Goal: Transaction & Acquisition: Book appointment/travel/reservation

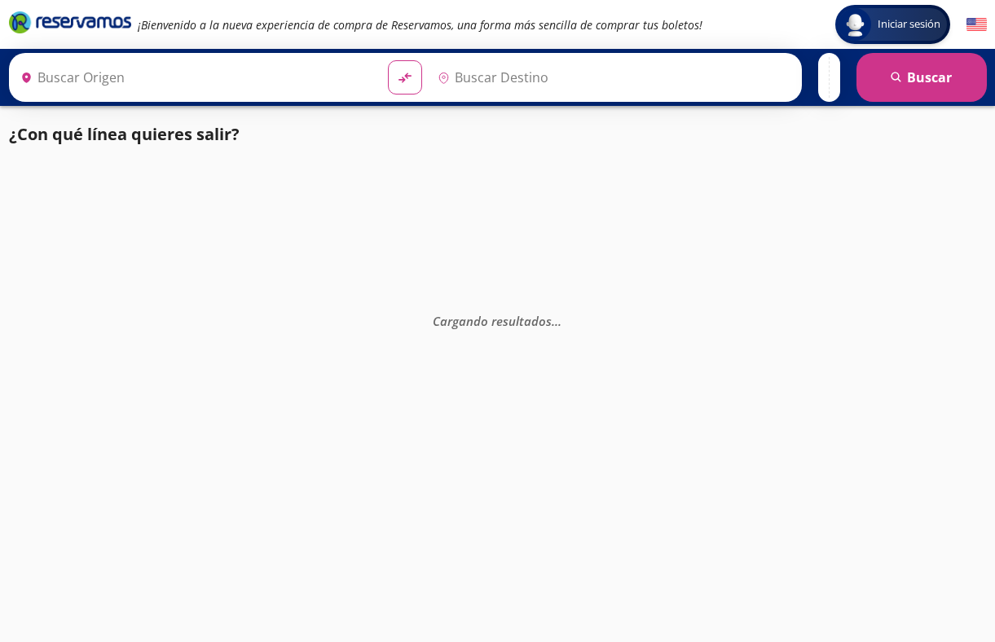
type input "[GEOGRAPHIC_DATA], [GEOGRAPHIC_DATA]"
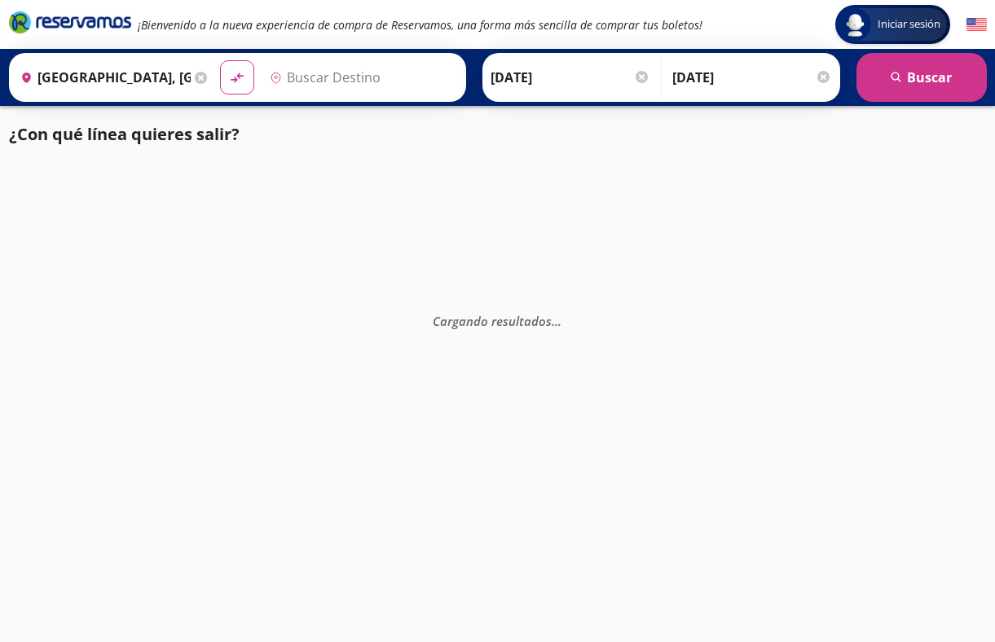
type input "[GEOGRAPHIC_DATA], [GEOGRAPHIC_DATA]"
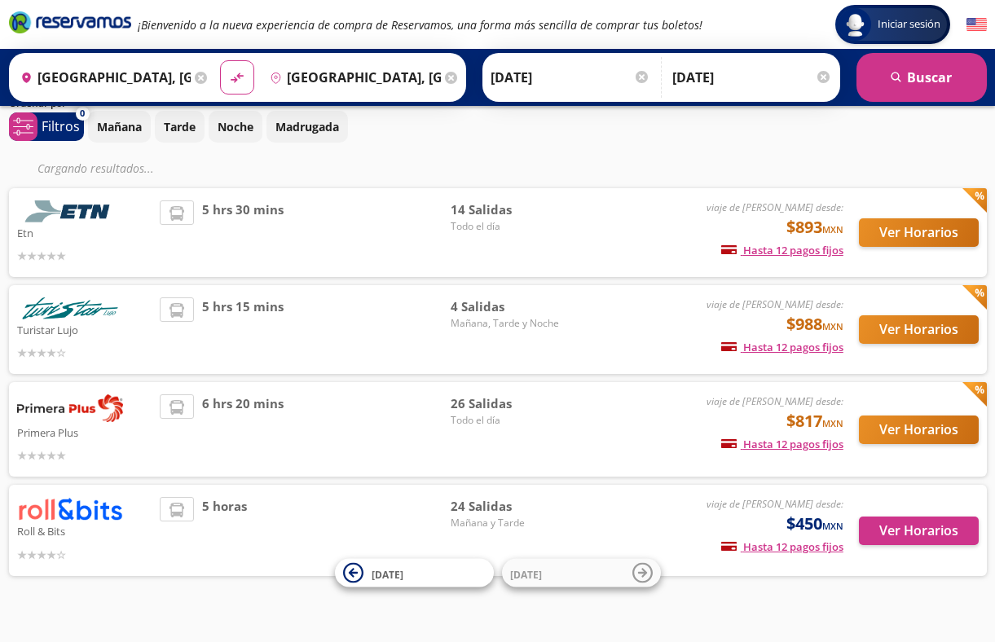
scroll to position [92, 0]
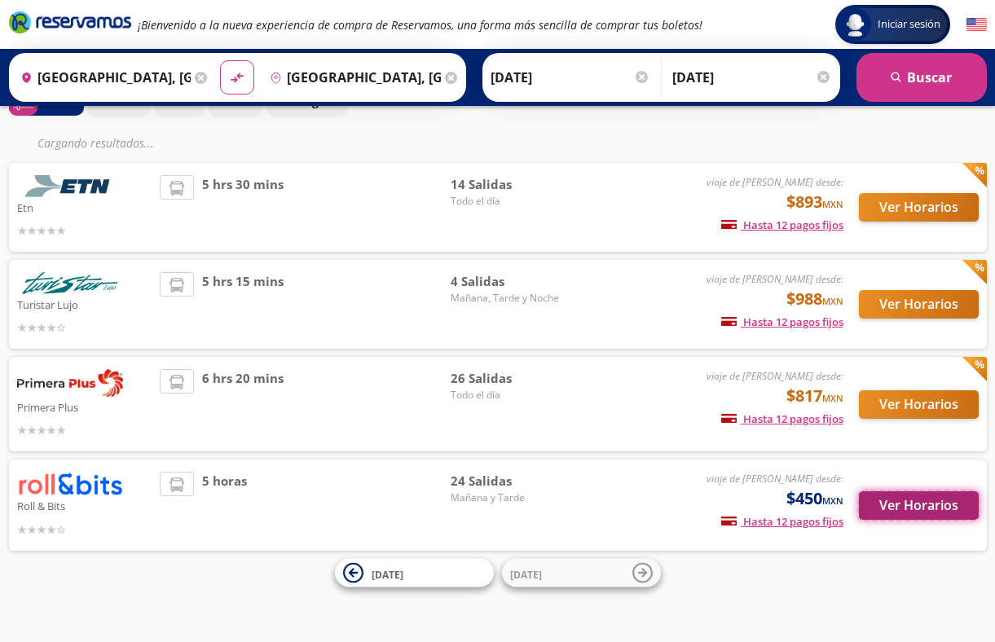
click at [914, 499] on button "Ver Horarios" at bounding box center [919, 505] width 120 height 29
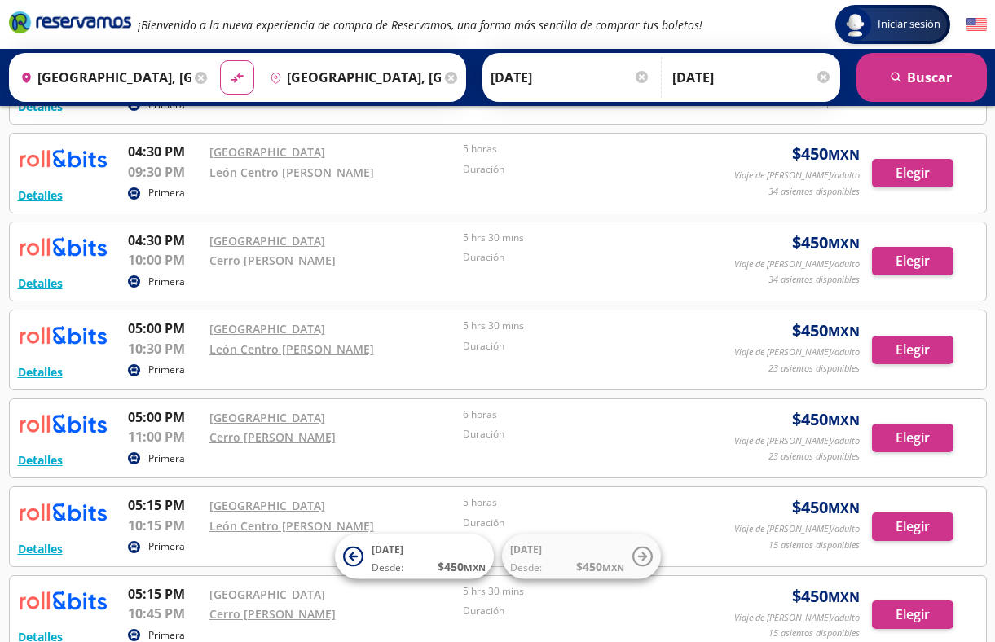
scroll to position [1302, 0]
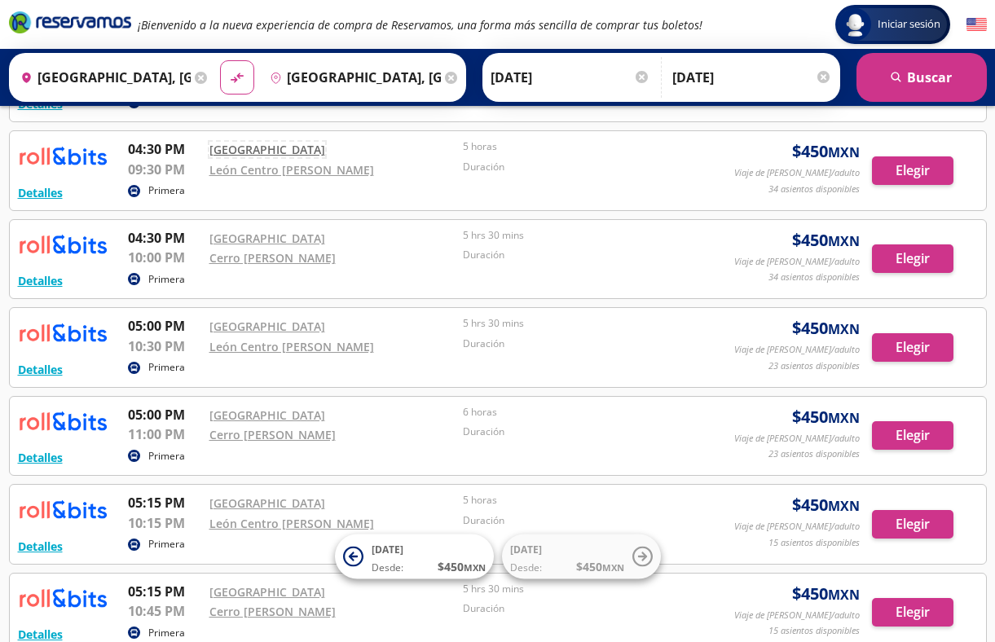
click at [325, 152] on link "[GEOGRAPHIC_DATA]" at bounding box center [267, 149] width 116 height 15
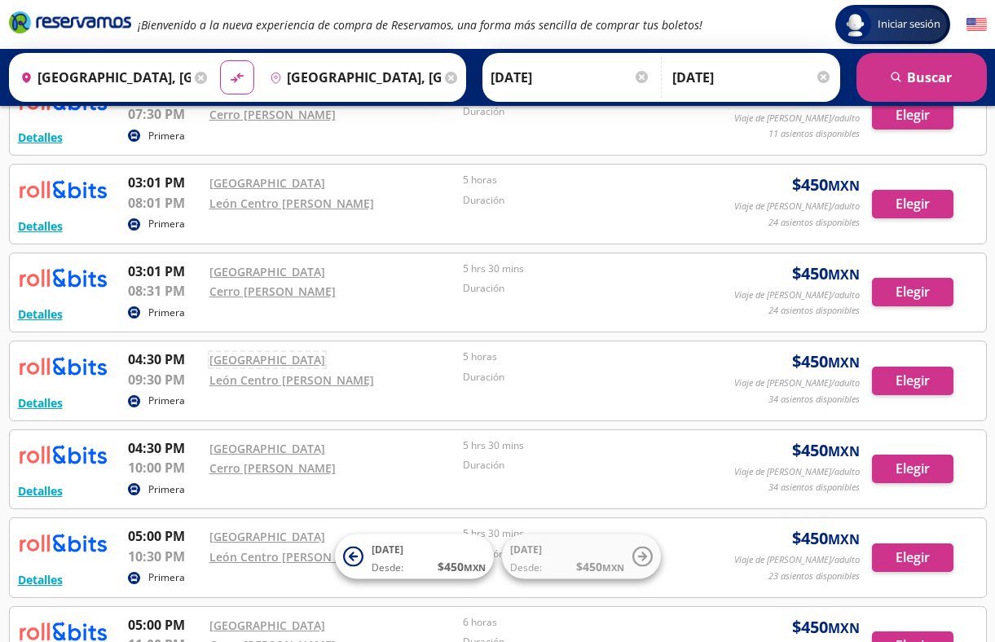
scroll to position [1080, 0]
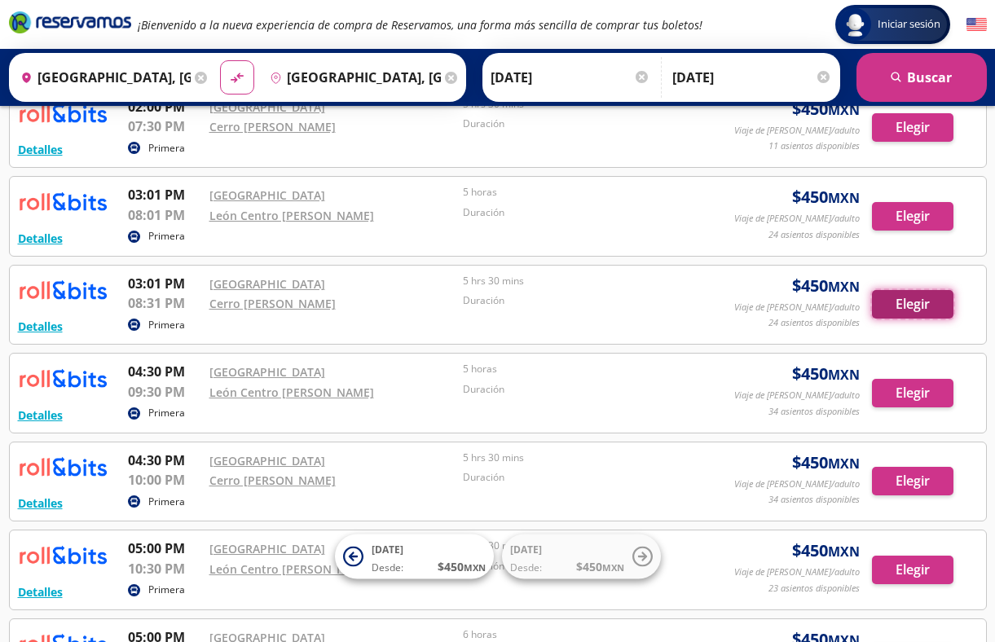
click at [916, 308] on button "Elegir" at bounding box center [912, 304] width 81 height 29
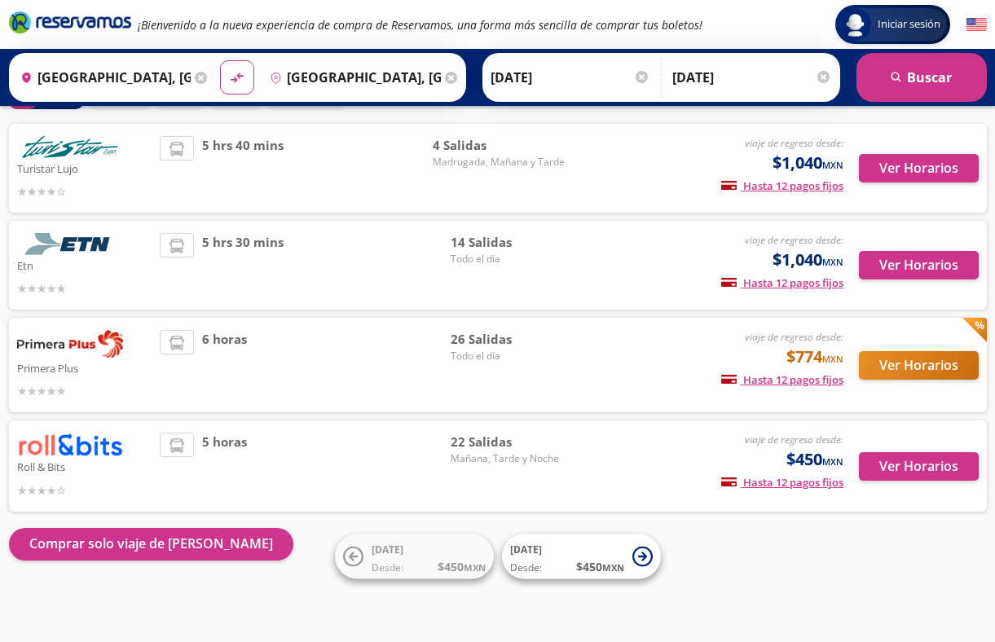
scroll to position [99, 0]
click at [497, 468] on div "22 [PERSON_NAME][DATE], Tarde y Noche" at bounding box center [508, 466] width 114 height 66
click at [913, 466] on button "Ver Horarios" at bounding box center [919, 466] width 120 height 29
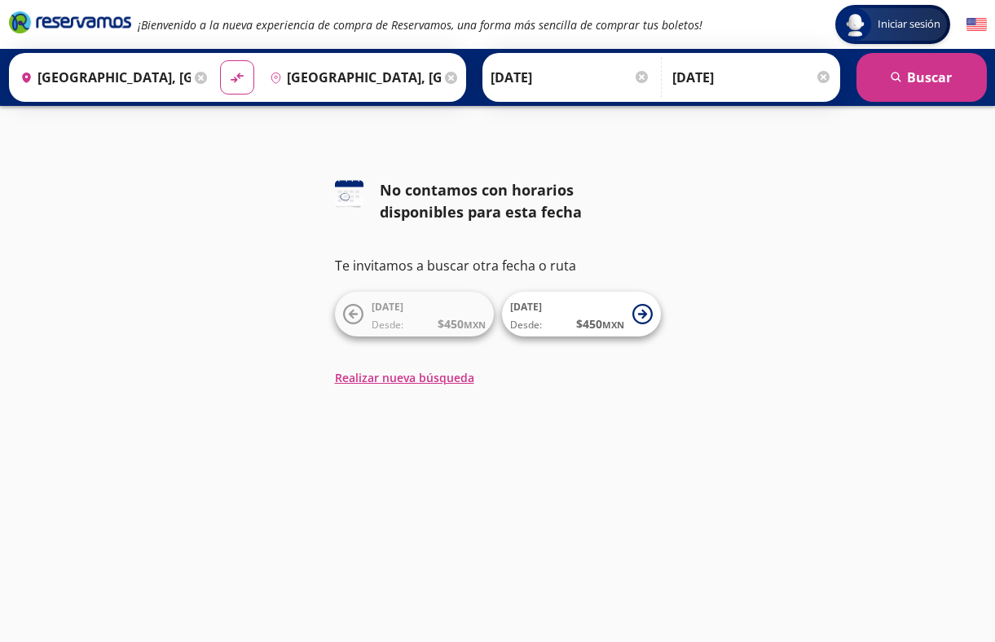
scroll to position [99, 0]
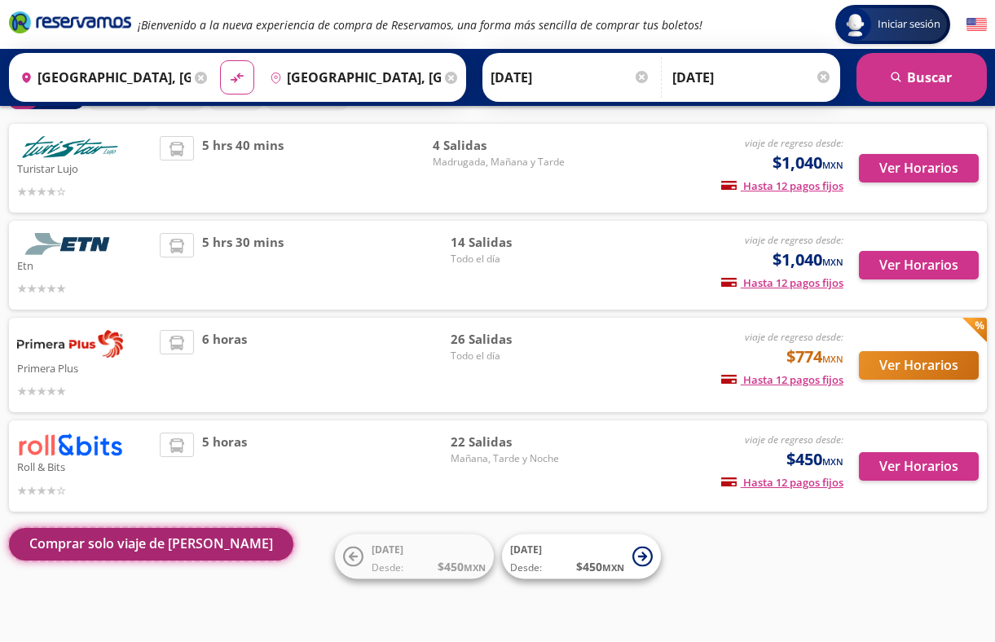
click at [128, 548] on button "Comprar solo viaje de [PERSON_NAME]" at bounding box center [151, 544] width 284 height 33
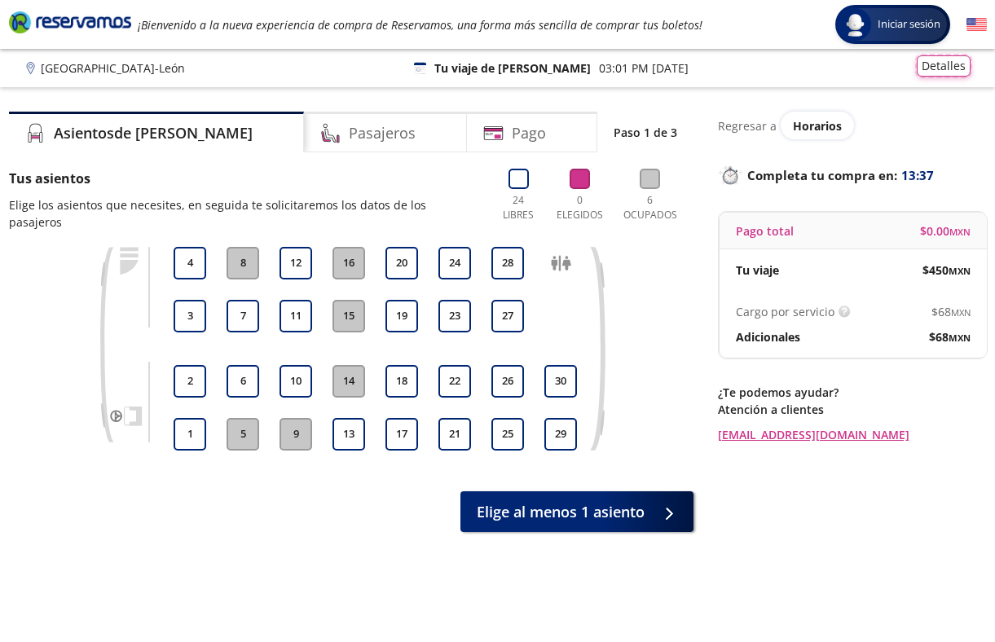
click at [948, 75] on button "Detalles" at bounding box center [944, 65] width 54 height 21
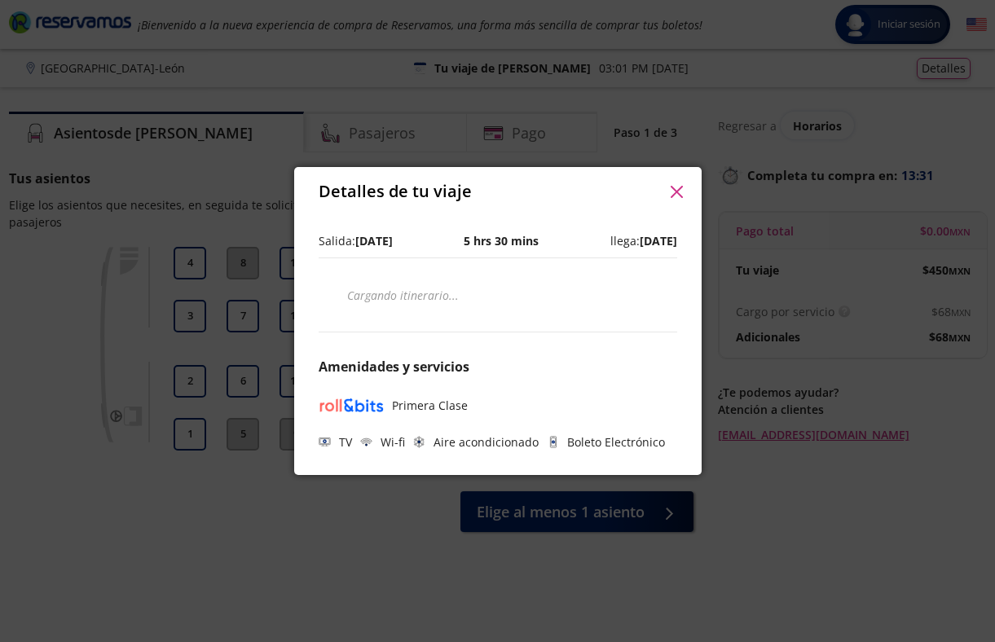
click at [676, 196] on icon "button" at bounding box center [677, 192] width 12 height 12
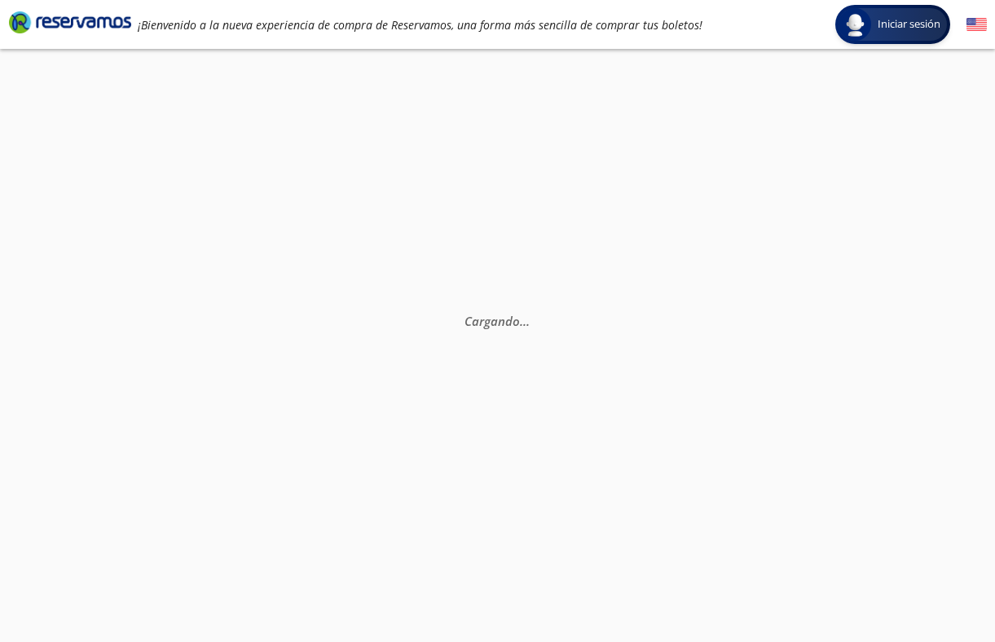
scroll to position [99, 0]
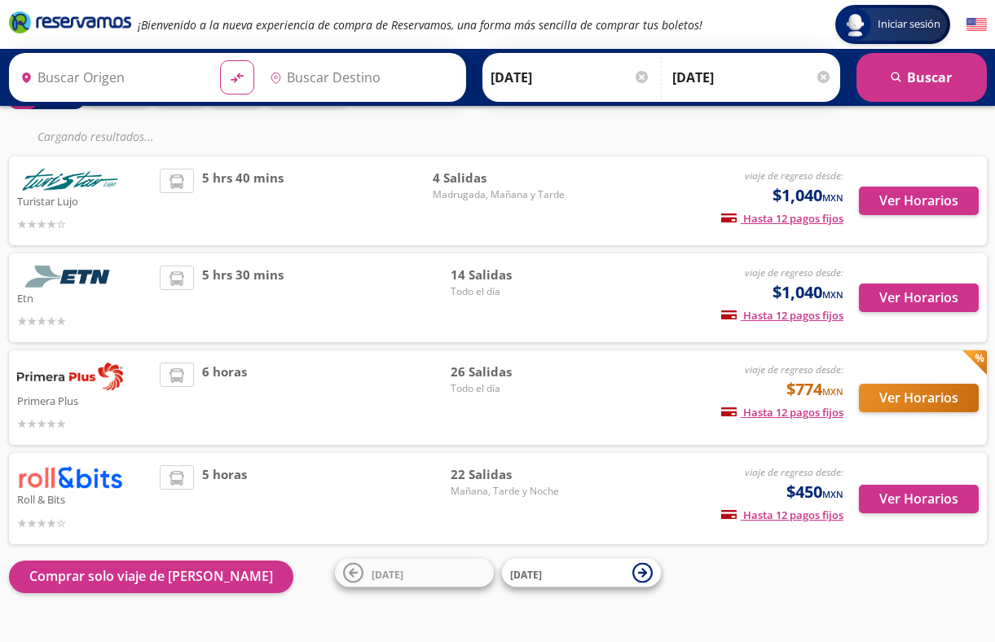
type input "[GEOGRAPHIC_DATA], [GEOGRAPHIC_DATA]"
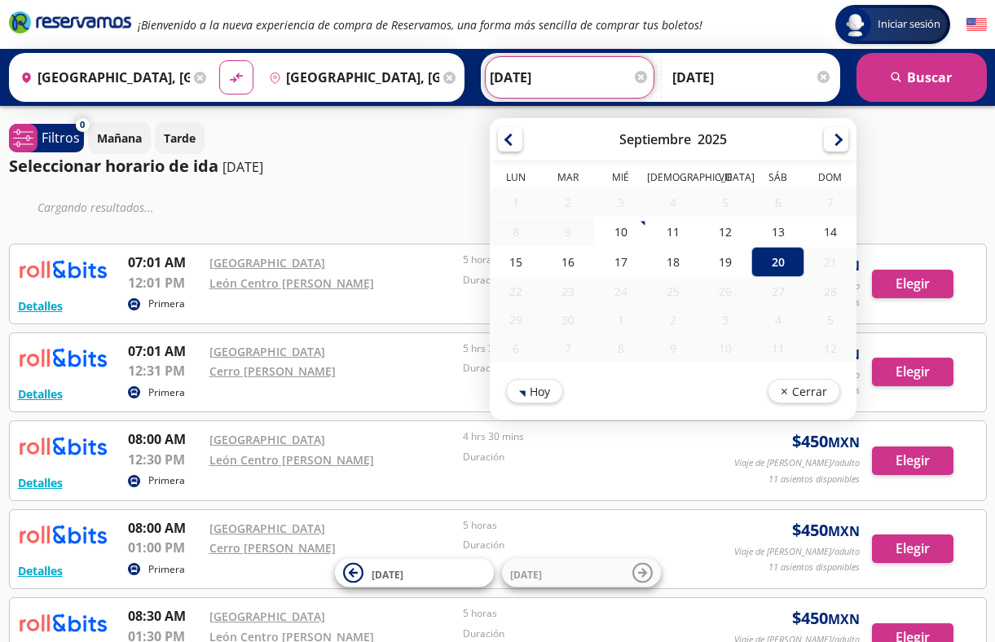
click at [534, 79] on input "[DATE]" at bounding box center [570, 77] width 160 height 41
click at [783, 229] on div "13" at bounding box center [777, 232] width 52 height 30
type input "[DATE]"
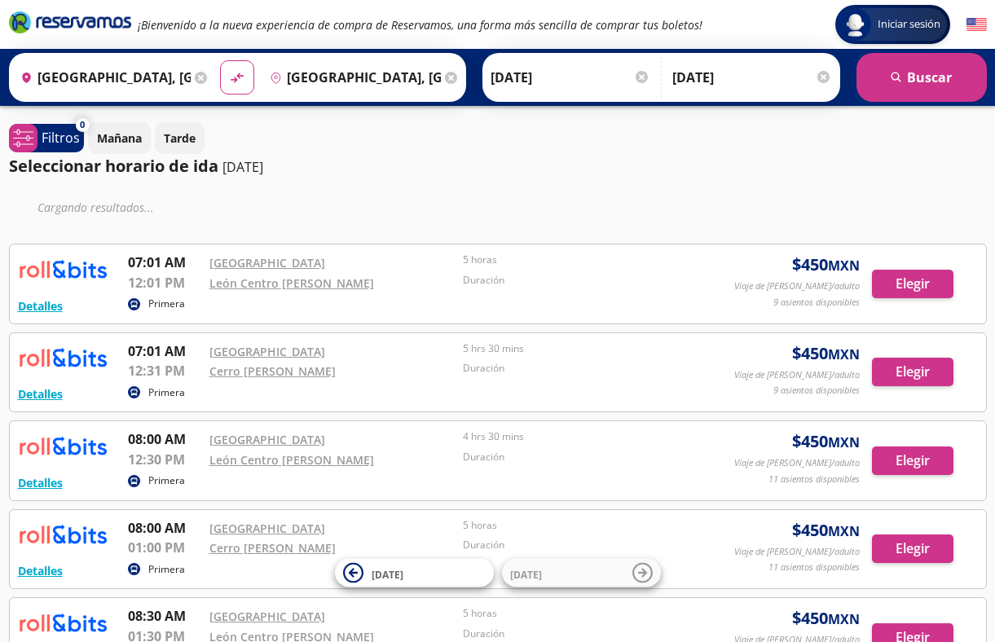
click at [826, 73] on div at bounding box center [823, 77] width 12 height 12
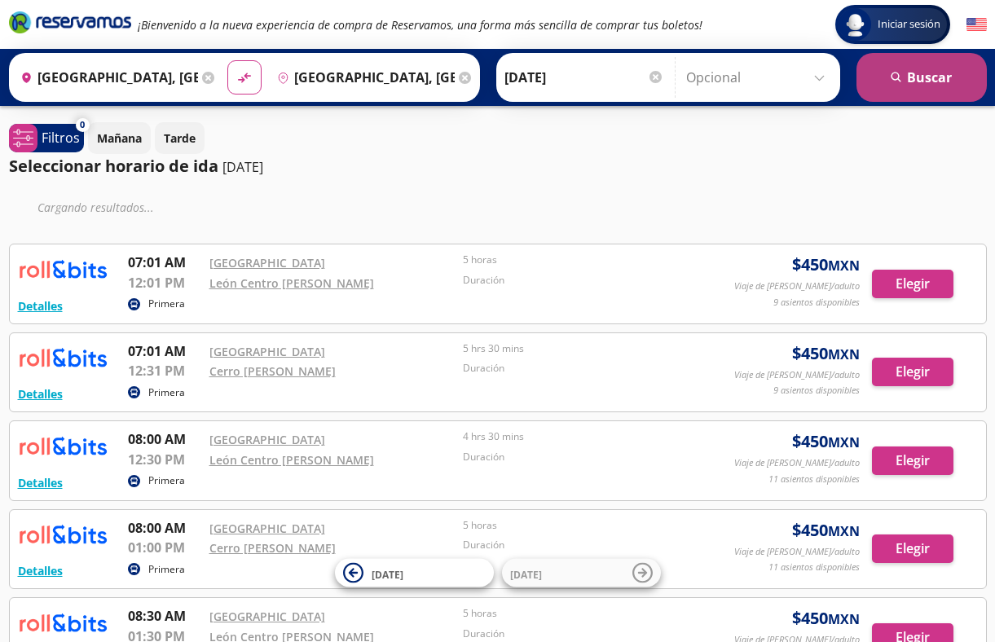
click at [907, 83] on button "search [GEOGRAPHIC_DATA]" at bounding box center [922, 77] width 130 height 49
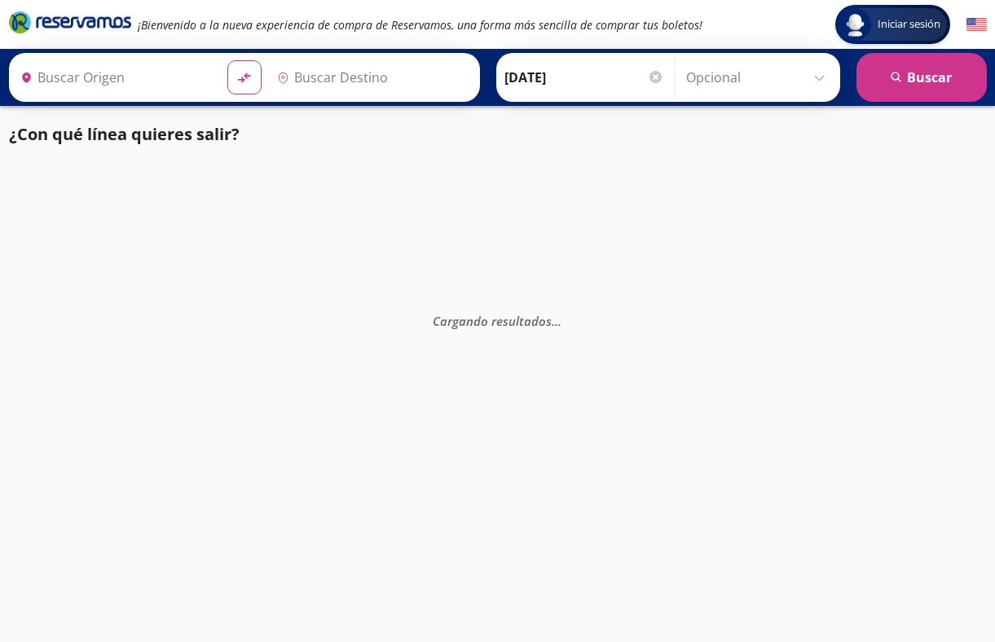
type input "[GEOGRAPHIC_DATA], [GEOGRAPHIC_DATA]"
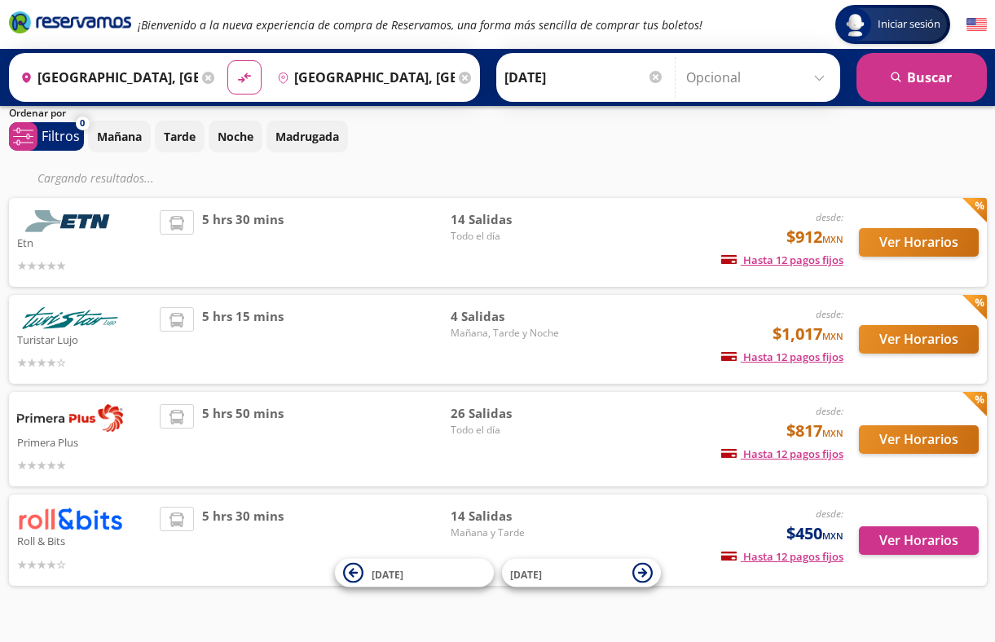
scroll to position [92, 0]
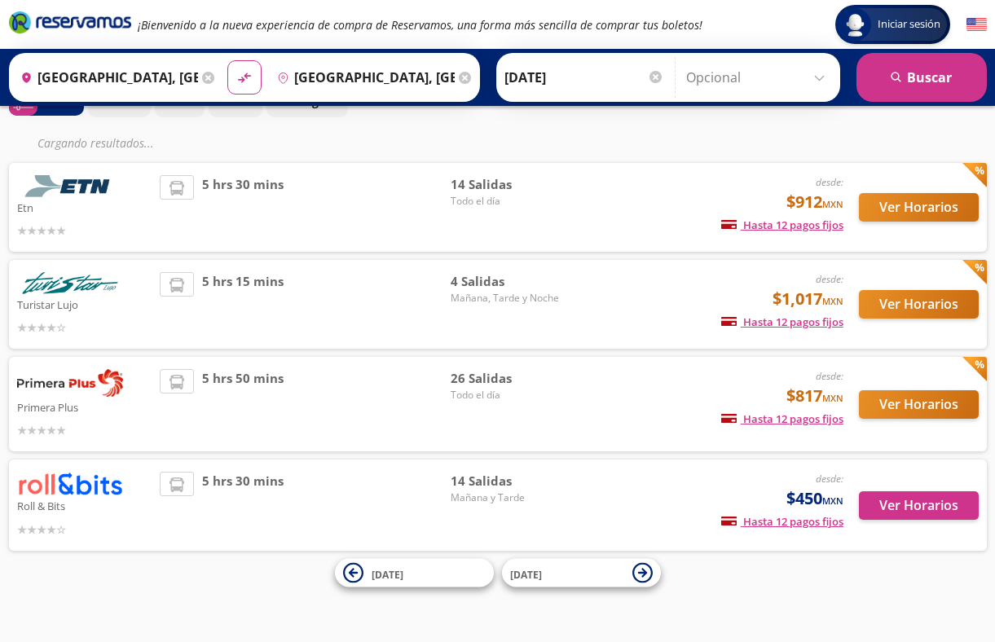
click at [309, 504] on div "5 hrs 30 mins" at bounding box center [305, 505] width 291 height 66
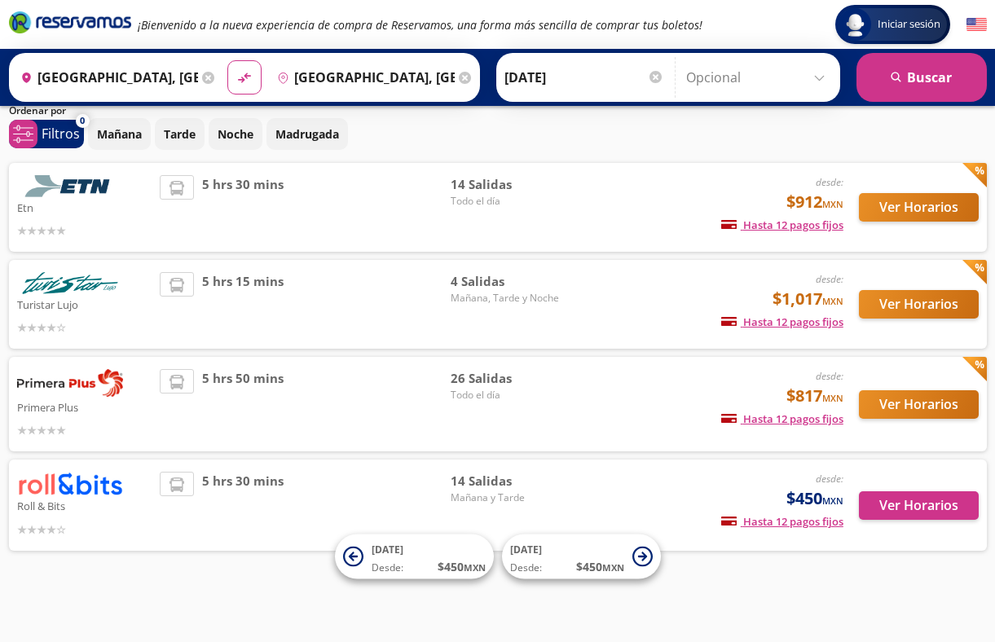
scroll to position [59, 0]
click at [314, 493] on div "5 hrs 30 mins" at bounding box center [305, 505] width 291 height 66
